Goal: Task Accomplishment & Management: Complete application form

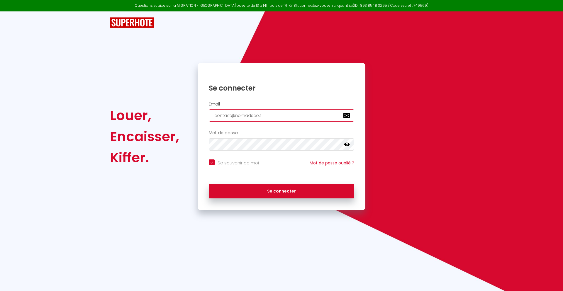
type input "[EMAIL_ADDRESS][DOMAIN_NAME]"
checkbox input "true"
type input "[EMAIL_ADDRESS][DOMAIN_NAME]"
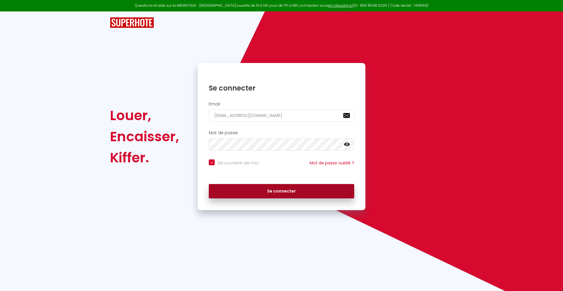
click at [282, 191] on button "Se connecter" at bounding box center [282, 191] width 146 height 15
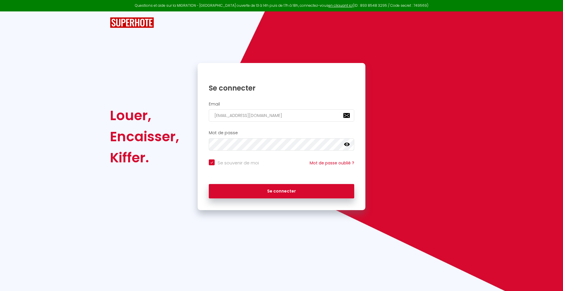
checkbox input "true"
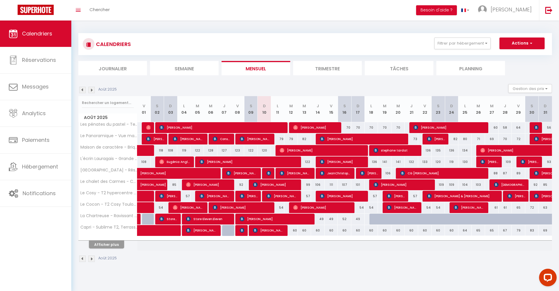
click at [113, 68] on li "Journalier" at bounding box center [112, 68] width 69 height 14
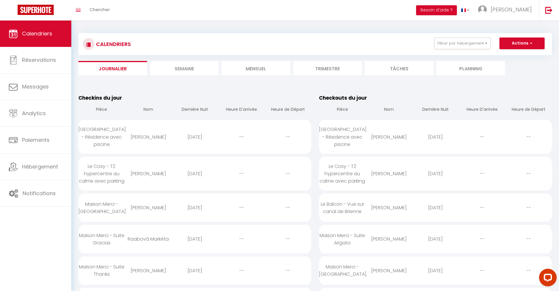
scroll to position [465, 0]
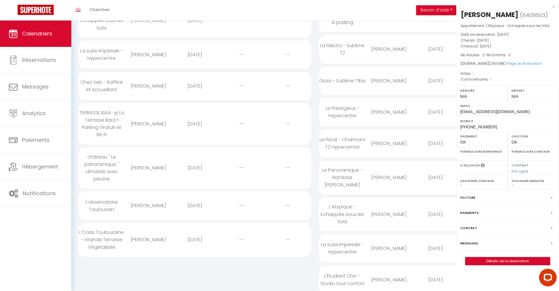
select select "0"
select select "1"
select select
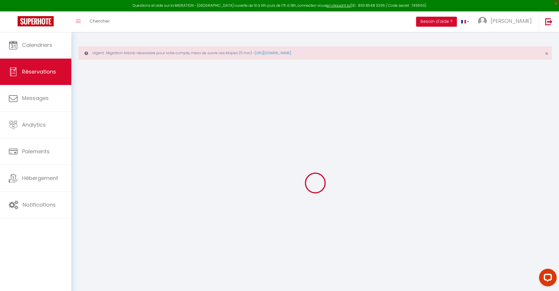
select select
checkbox input "false"
select select
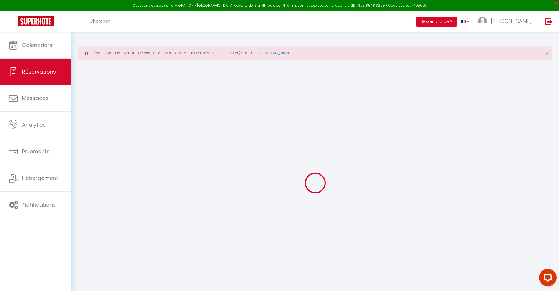
select select
checkbox input "false"
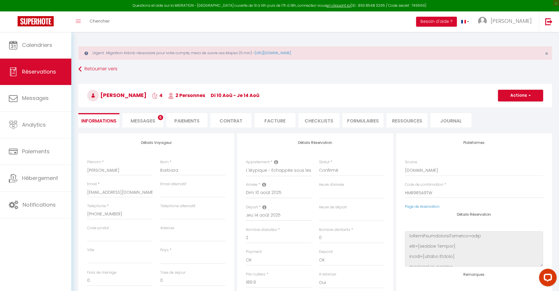
select select
type input "40"
type input "13.68"
select select
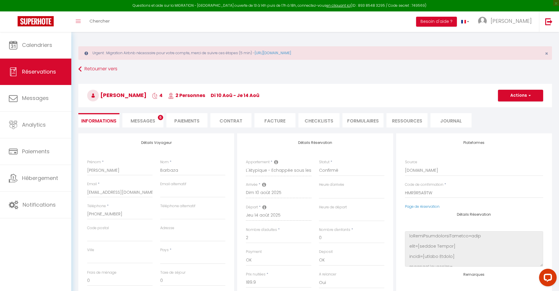
checkbox input "false"
select select
checkbox input "false"
select select
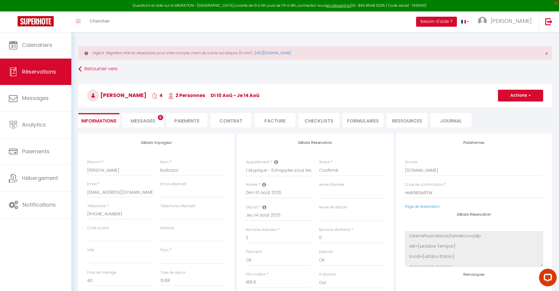
scroll to position [32, 0]
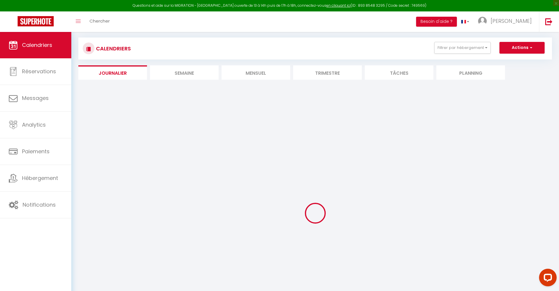
select select
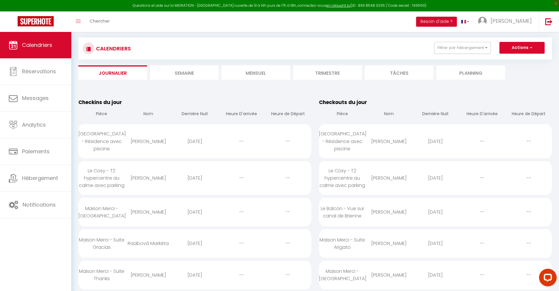
scroll to position [538, 0]
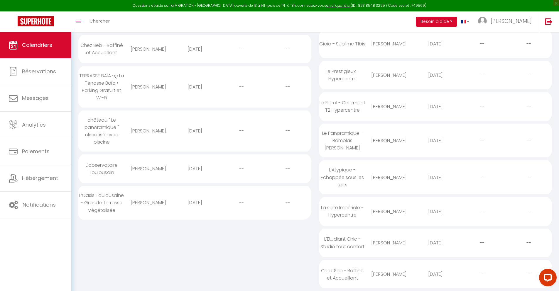
select select "0"
select select "1"
select select
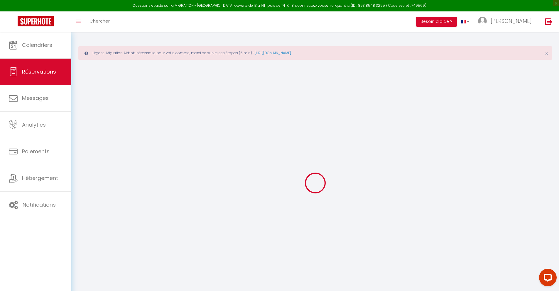
select select
checkbox input "false"
type textarea "** THIS RESERVATION HAS BEEN PRE-PAID ** Reservation has a cancellation grace p…"
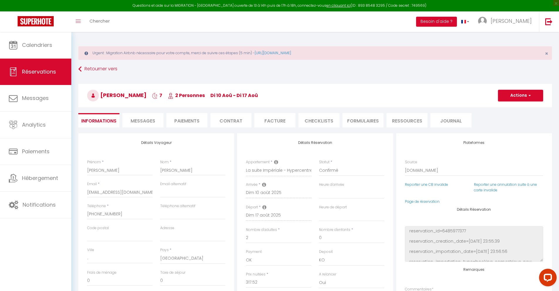
type input "40"
type input "20.78"
select select
checkbox input "false"
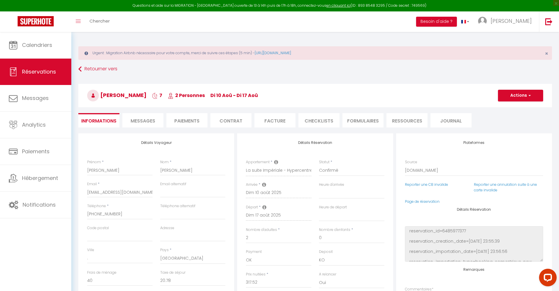
select select
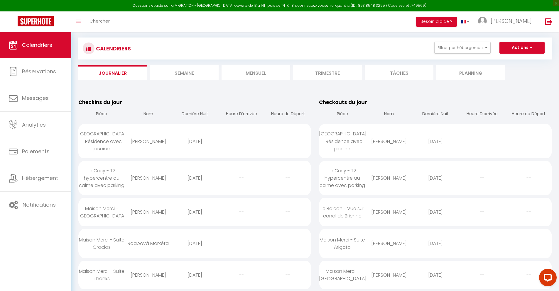
scroll to position [570, 0]
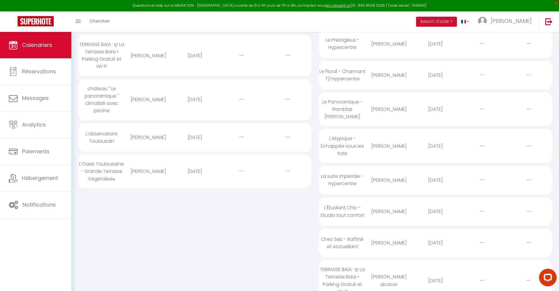
select select "0"
select select "1"
select select
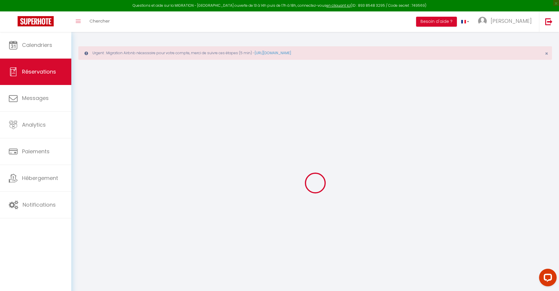
select select
checkbox input "false"
select select
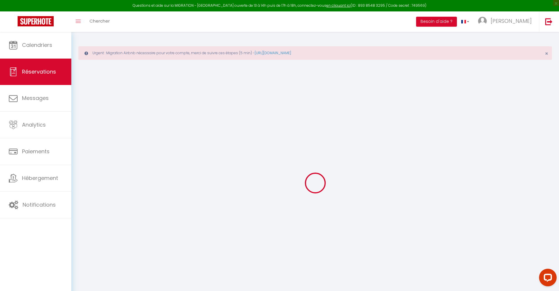
select select
checkbox input "false"
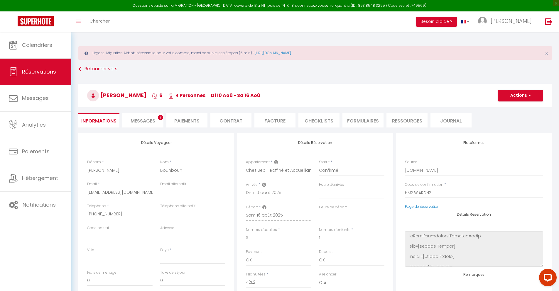
select select
checkbox input "false"
select select
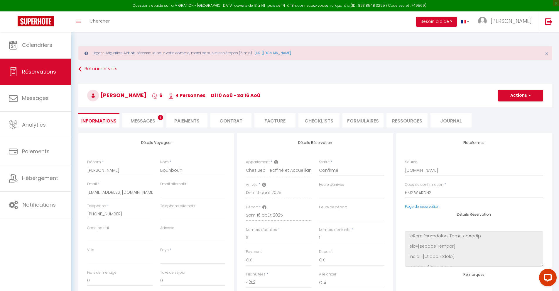
type input "32"
type input "22.75"
select select
checkbox input "false"
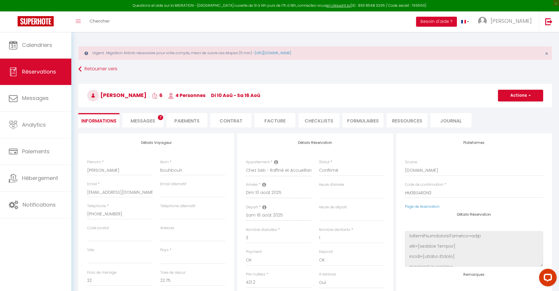
select select
checkbox input "false"
select select
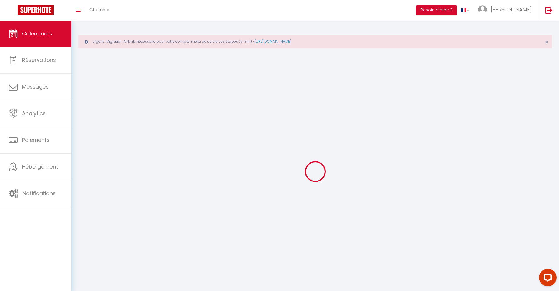
scroll to position [32, 0]
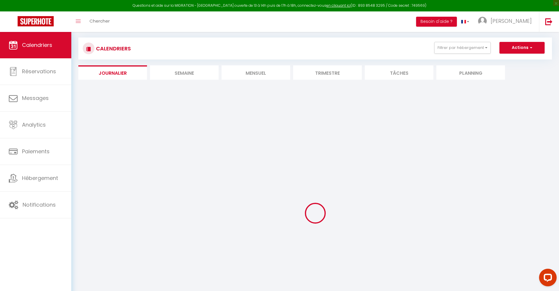
select select
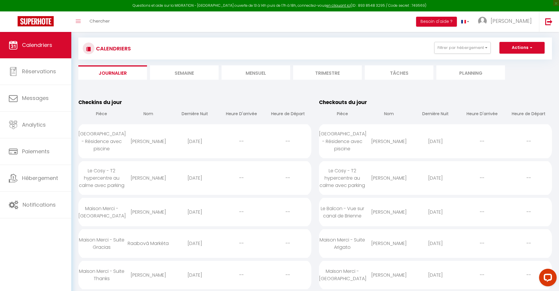
scroll to position [601, 0]
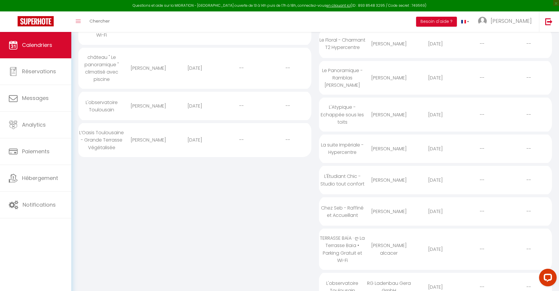
select select "0"
select select "1"
select select
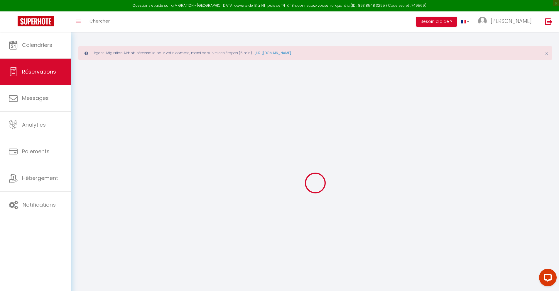
select select
checkbox input "false"
select select
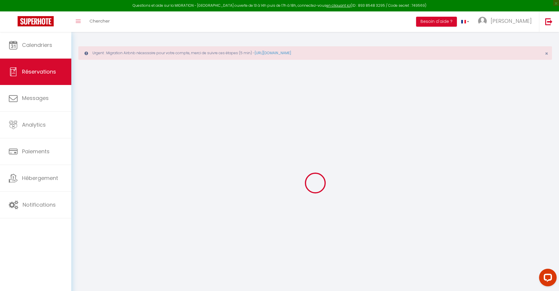
type input "40"
type input "16.7"
select select
checkbox input "false"
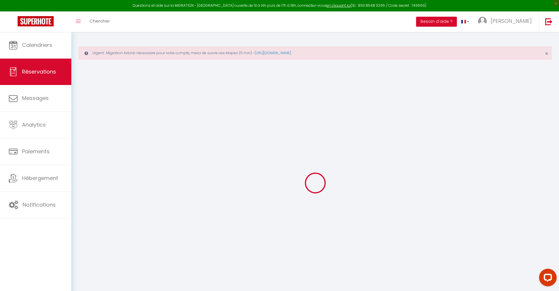
select select
checkbox input "false"
select select
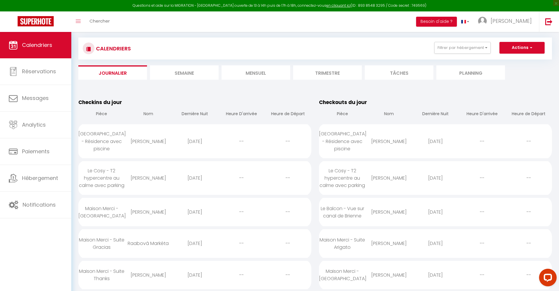
scroll to position [646, 0]
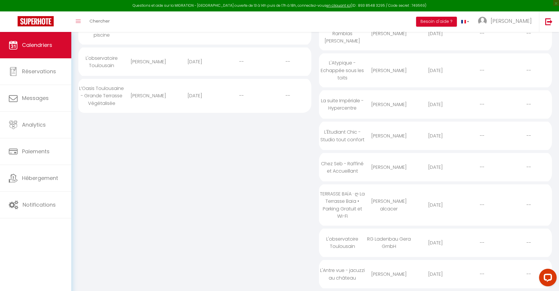
select select "0"
select select "1"
select select
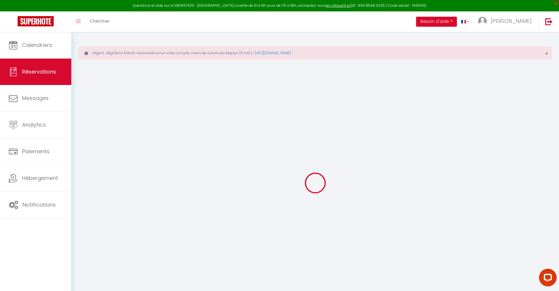
type input "Xenia"
type input "[PERSON_NAME]"
type input "[EMAIL_ADDRESS][DOMAIN_NAME]"
type input "[PHONE_NUMBER]"
type input "Carrer de Can Camp 52 K"
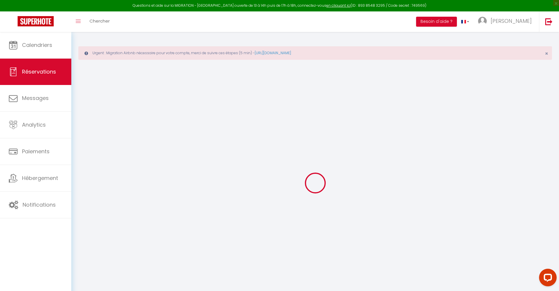
type input "[GEOGRAPHIC_DATA]"
select select "ES"
type input "164.64"
type input "15.07"
select select "62714"
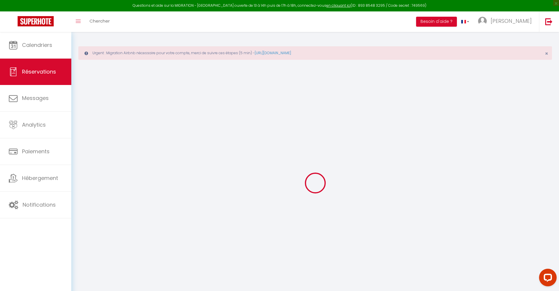
select select "1"
select select
type input "9"
select select "12"
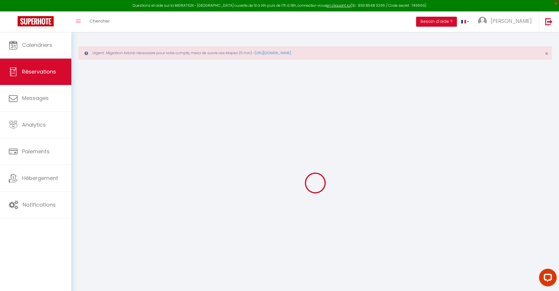
select select
type input "729"
checkbox input "false"
type input "0"
select select "2"
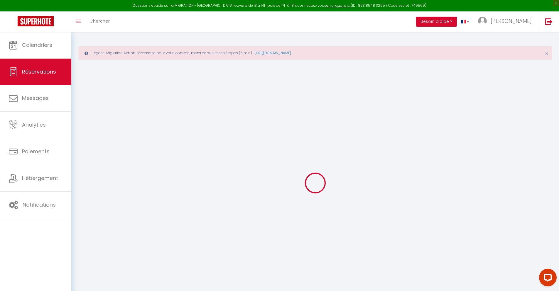
type input "0"
select select
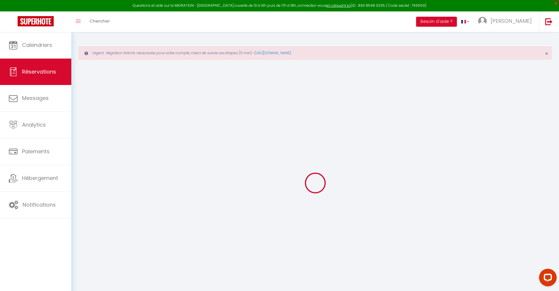
select select "14"
checkbox input "false"
select select
checkbox input "false"
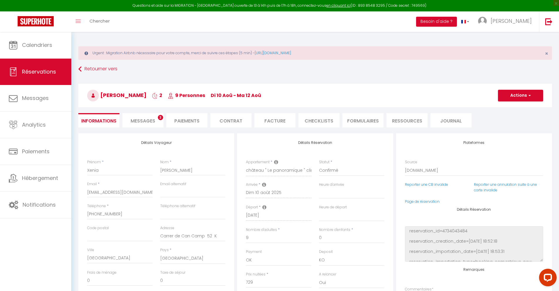
select select
checkbox input "false"
type textarea "** THIS RESERVATION HAS BEEN PRE-PAID ** BOOKING NOTE : Payment charge is EUR 1…"
type input "300"
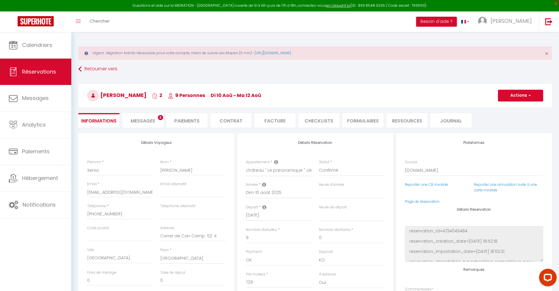
type input "47.72"
select select
checkbox input "false"
select select
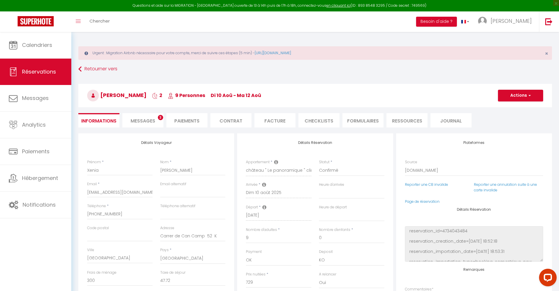
select select
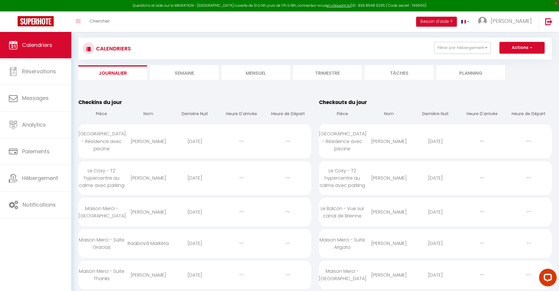
scroll to position [690, 0]
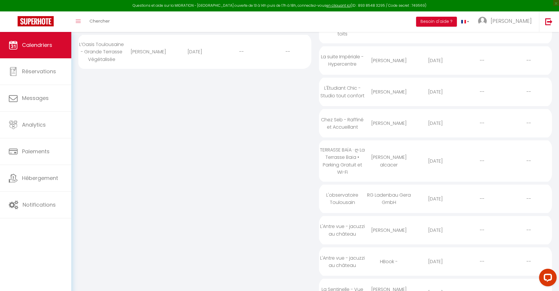
select select "0"
select select "1"
select select
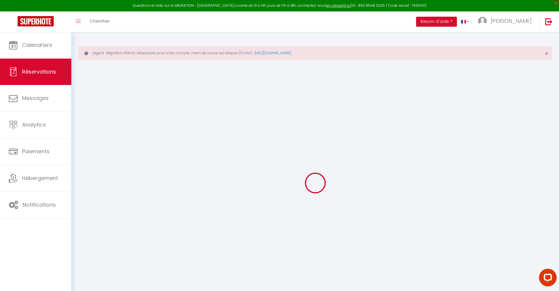
select select
checkbox input "false"
type textarea "** THIS RESERVATION HAS BEEN PRE-PAID ** Reservation has a cancellation grace p…"
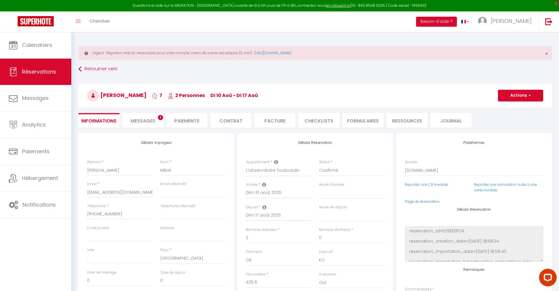
type input "75"
type input "27.92"
select select
checkbox input "false"
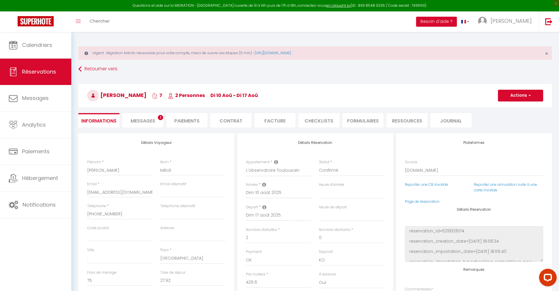
select select
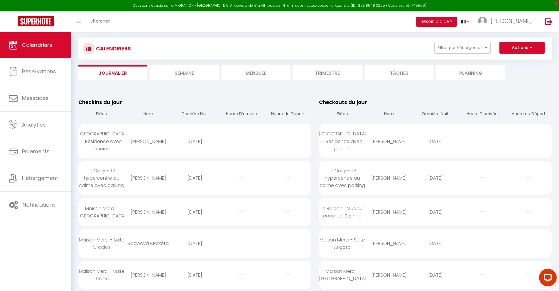
scroll to position [721, 0]
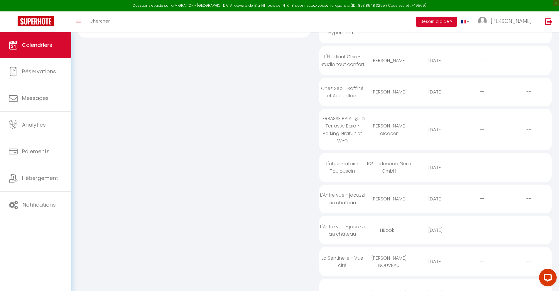
select select "0"
select select "1"
select select
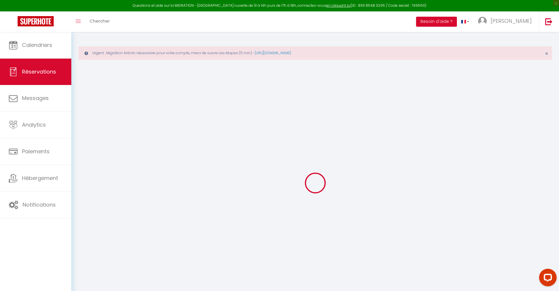
select select
checkbox input "false"
select select
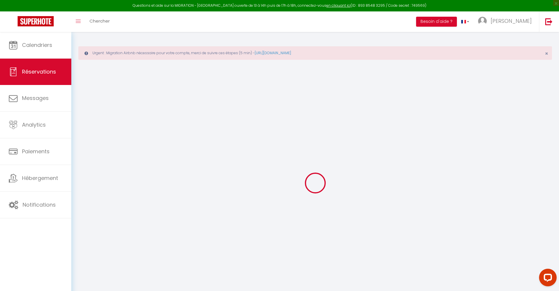
type input "40"
type input "25.34"
select select
checkbox input "false"
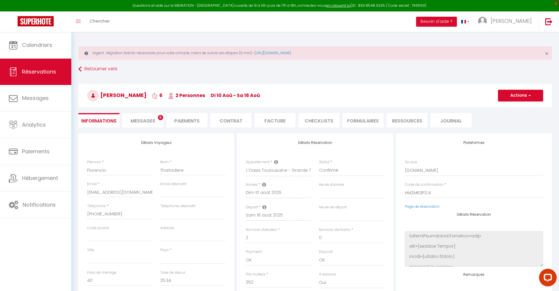
select select
checkbox input "false"
select select
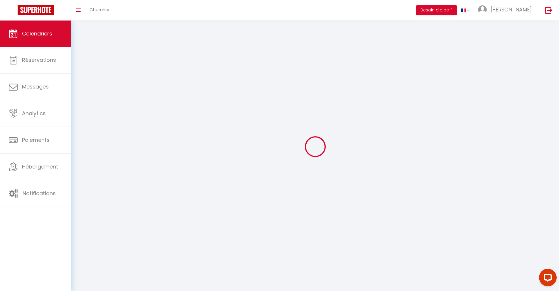
scroll to position [32, 0]
